Goal: Information Seeking & Learning: Find specific fact

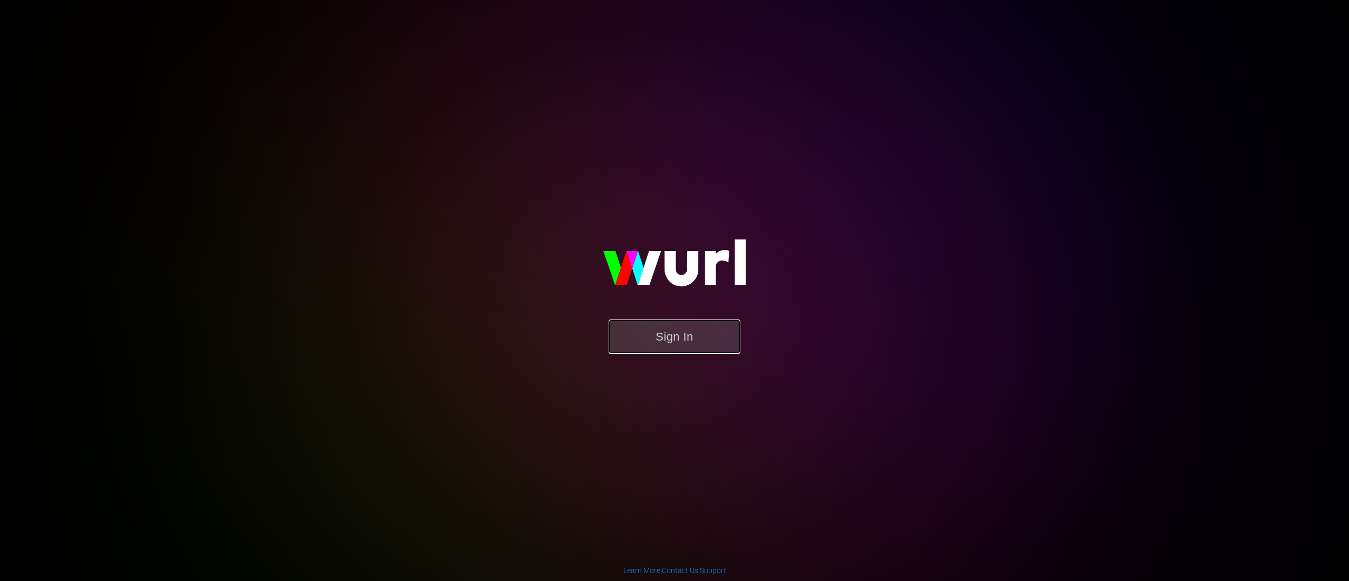
click at [680, 348] on button "Sign In" at bounding box center [675, 336] width 132 height 34
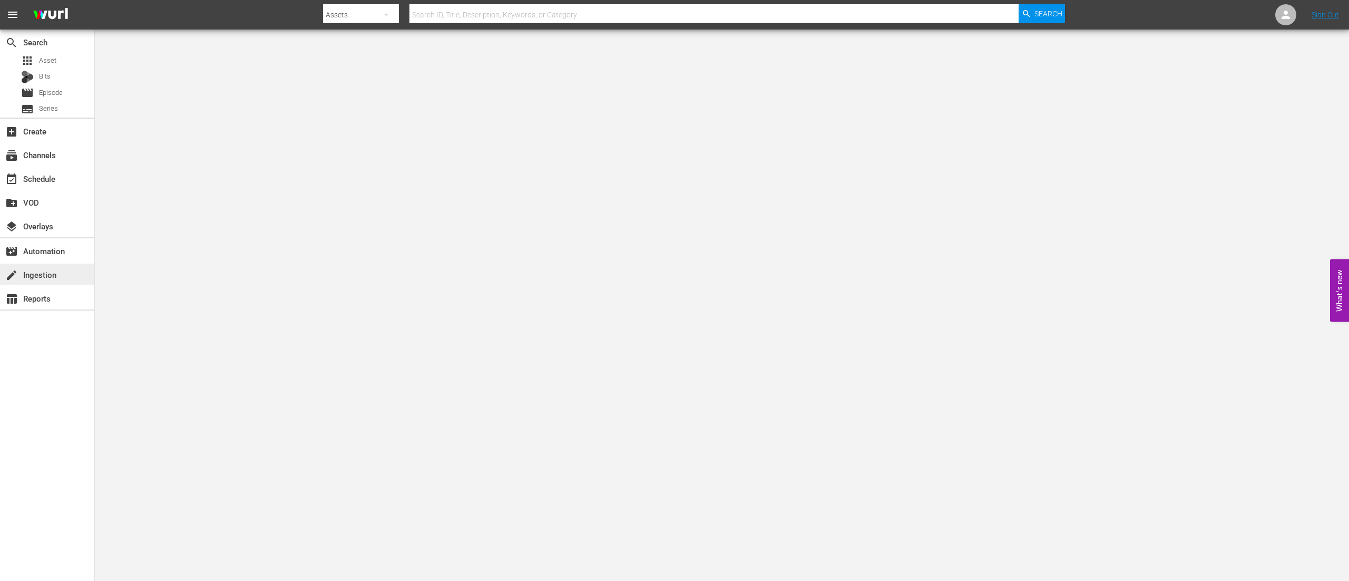
click at [53, 271] on div "create Ingestion" at bounding box center [29, 272] width 59 height 9
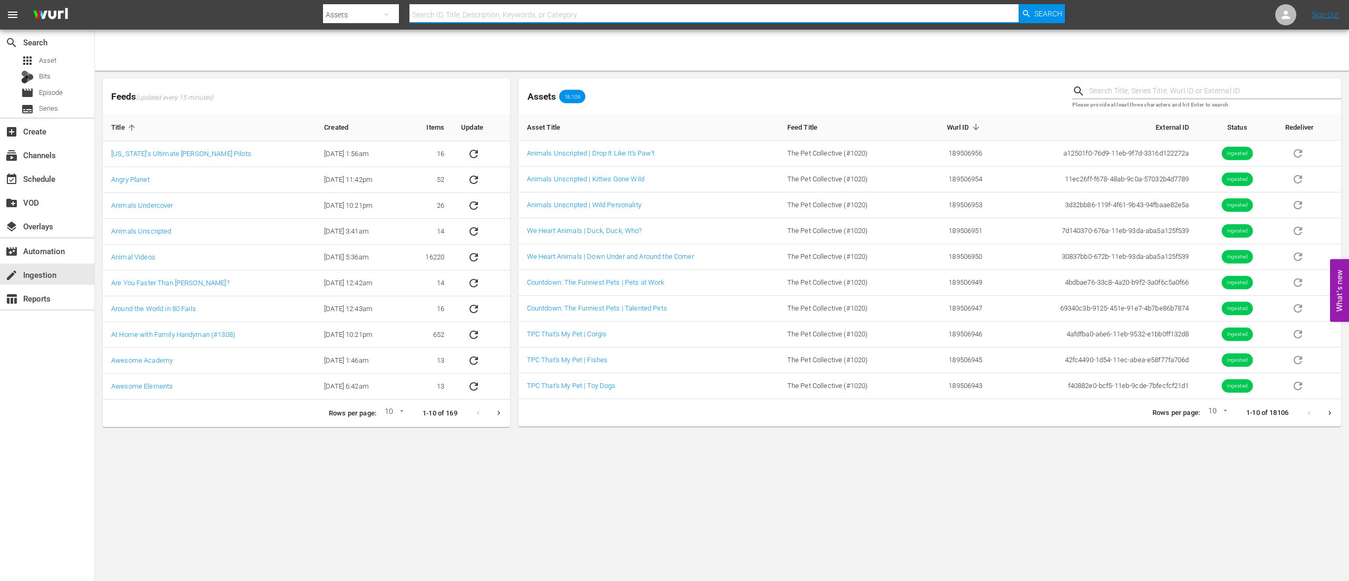
click at [674, 14] on input "text" at bounding box center [714, 14] width 609 height 25
type input "pprmo-17"
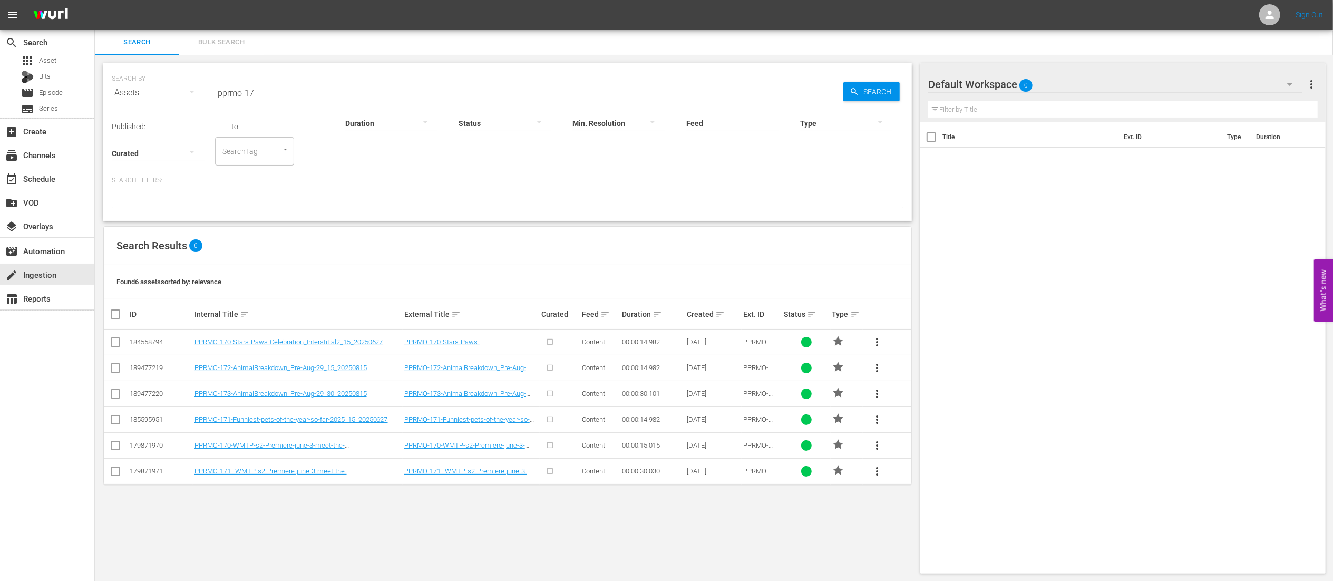
click at [270, 92] on input "pprmo-17" at bounding box center [529, 92] width 628 height 25
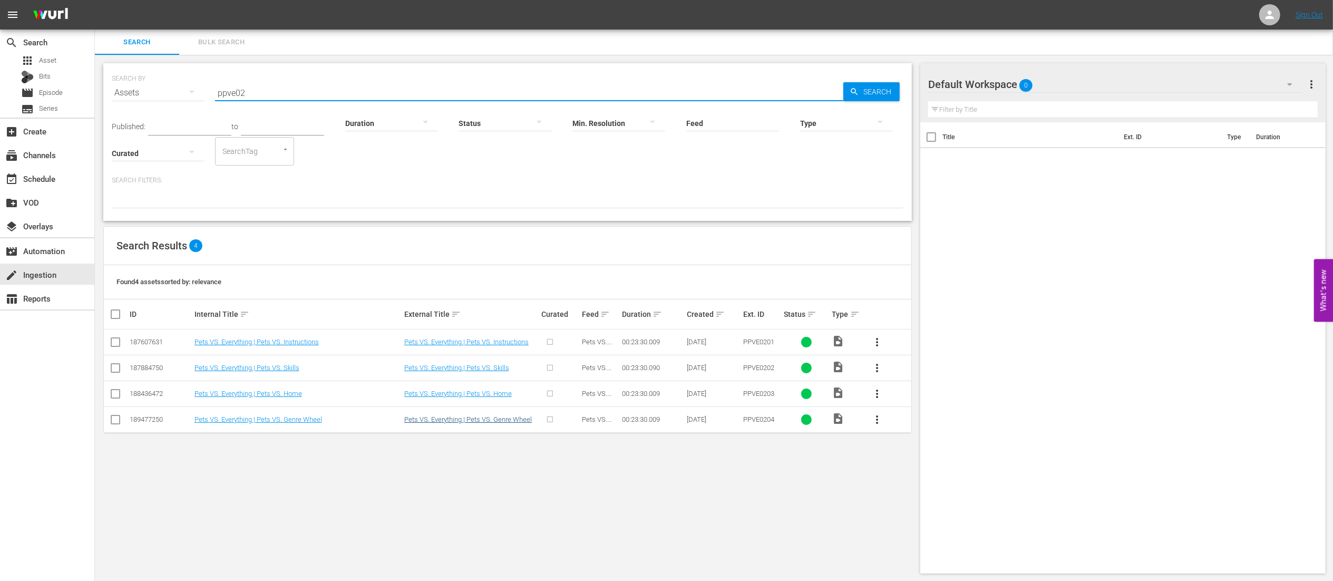
type input "ppve02"
click at [450, 290] on link "Pets VS. Everything | Pets VS. Genre Wheel" at bounding box center [468, 419] width 128 height 8
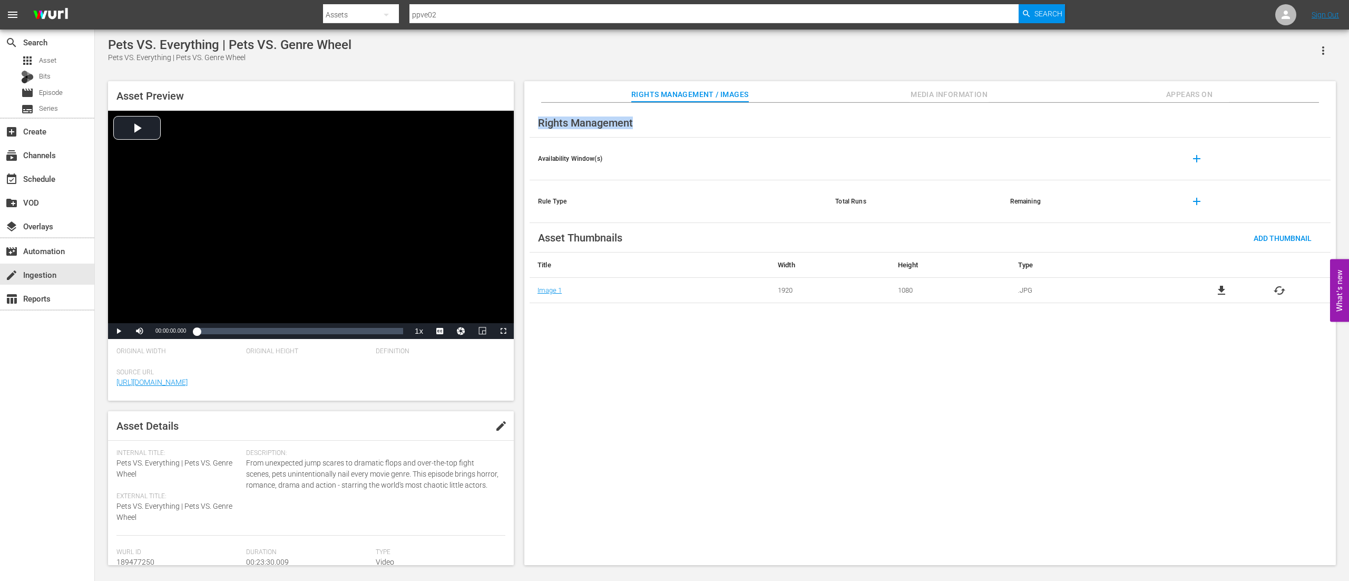
click at [674, 103] on div "Rights Management / Images Media Information Appears On Rights Management Avail…" at bounding box center [930, 323] width 812 height 484
click at [674, 94] on span "Media Information" at bounding box center [949, 94] width 79 height 13
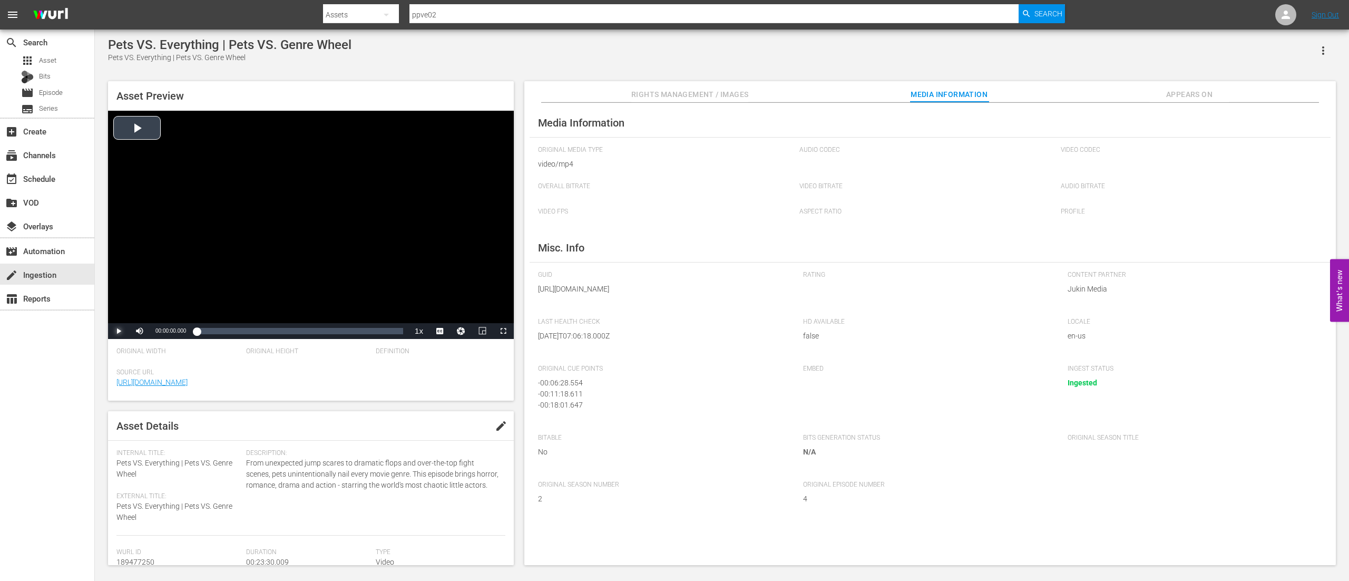
click at [119, 290] on span "Video Player" at bounding box center [119, 331] width 0 height 0
click at [266, 290] on div "Loaded : 0.83% 00:07:51.201 00:00:05.114" at bounding box center [299, 331] width 217 height 16
click at [392, 290] on div "Loaded : 34.07% 00:22:14.472 00:07:55.162" at bounding box center [300, 331] width 207 height 11
